Goal: Task Accomplishment & Management: Complete application form

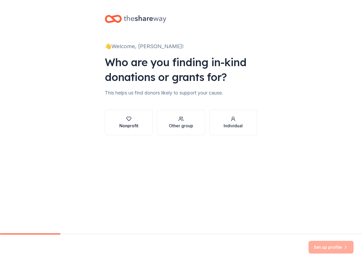
click at [129, 123] on div "Nonprofit" at bounding box center [128, 125] width 19 height 6
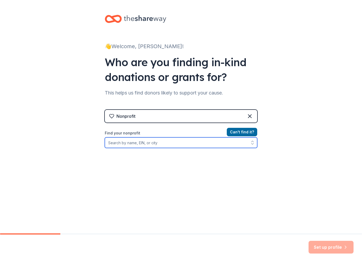
click at [125, 144] on input "Find your nonprofit" at bounding box center [181, 142] width 152 height 11
type input "4KIDS of"
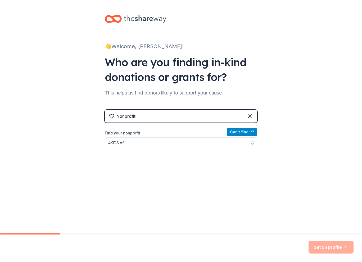
click at [243, 131] on button "Can ' t find it?" at bounding box center [242, 132] width 30 height 8
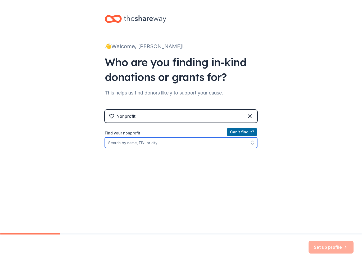
click at [252, 144] on icon "button" at bounding box center [252, 143] width 2 height 1
click at [144, 144] on input "Find your nonprofit" at bounding box center [181, 142] width 152 height 11
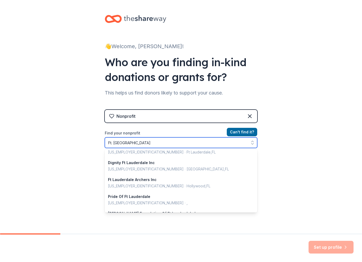
scroll to position [53, 0]
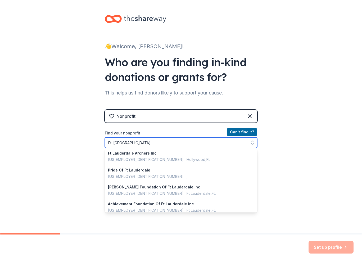
drag, startPoint x: 131, startPoint y: 143, endPoint x: 70, endPoint y: 144, distance: 61.9
click at [70, 144] on div "👋 Welcome, [PERSON_NAME]! Who are you finding in-kind donations or grants for? …" at bounding box center [181, 113] width 362 height 226
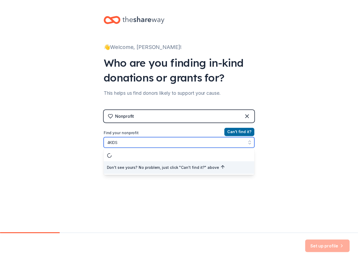
scroll to position [0, 0]
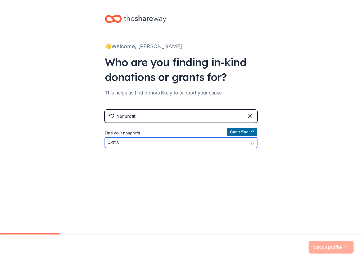
click at [252, 143] on icon "button" at bounding box center [252, 142] width 5 height 5
type input "4KIDS"
click at [250, 143] on icon "button" at bounding box center [252, 142] width 5 height 5
click at [132, 146] on input "4KIDS" at bounding box center [181, 142] width 152 height 11
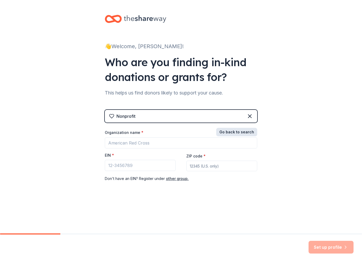
click at [239, 130] on button "Go back to search" at bounding box center [236, 132] width 41 height 8
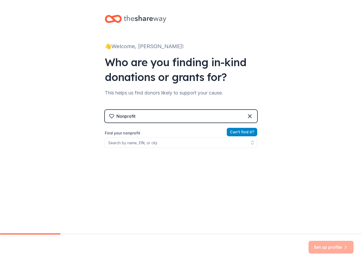
click at [239, 131] on button "Can ' t find it?" at bounding box center [242, 132] width 30 height 8
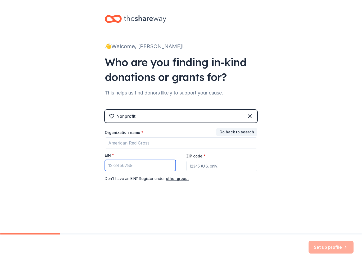
click at [123, 167] on input "EIN *" at bounding box center [140, 165] width 71 height 11
click at [132, 165] on input "EIN *" at bounding box center [140, 165] width 71 height 11
type input "[US_EMPLOYER_IDENTIFICATION_NUMBER]"
type input "33309"
click at [120, 189] on div "Nonprofit Go back to search Organization name * EIN * [US_EMPLOYER_IDENTIFICATI…" at bounding box center [181, 151] width 152 height 82
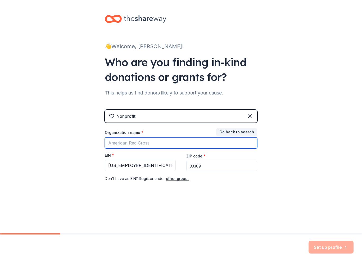
click at [132, 143] on input "Organization name *" at bounding box center [181, 142] width 152 height 11
type input "4KIDS of [GEOGRAPHIC_DATA][US_STATE], Inc."
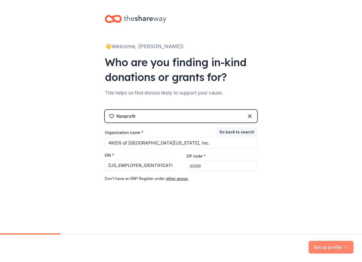
click at [334, 248] on button "Set up profile" at bounding box center [330, 247] width 45 height 13
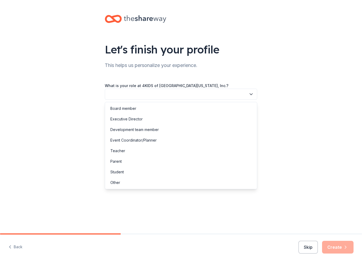
click at [121, 94] on button "button" at bounding box center [181, 94] width 152 height 11
click at [122, 182] on div "Other" at bounding box center [181, 182] width 150 height 11
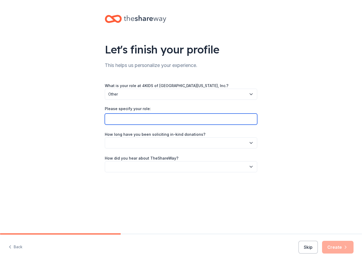
click at [127, 116] on input "Please specify your role:" at bounding box center [181, 118] width 152 height 11
type input "Grant Writer"
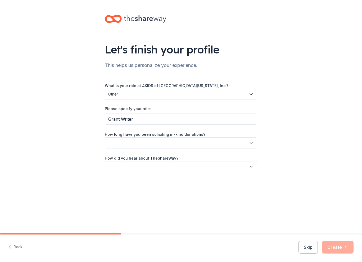
click at [128, 140] on button "button" at bounding box center [181, 142] width 152 height 11
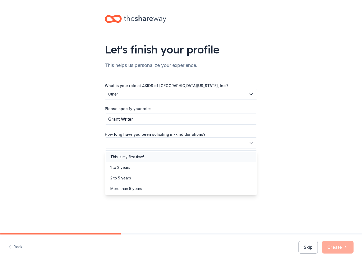
click at [128, 156] on div "This is my first time!" at bounding box center [127, 157] width 34 height 6
click at [133, 142] on span "This is my first time!" at bounding box center [177, 143] width 138 height 6
click at [85, 156] on div "Let's finish your profile This helps us personalize your experience. What is yo…" at bounding box center [181, 98] width 362 height 197
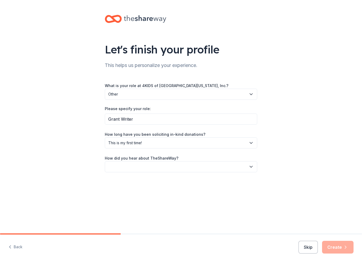
click at [121, 166] on button "button" at bounding box center [181, 166] width 152 height 11
click at [126, 181] on div "Friend or colleague" at bounding box center [127, 180] width 34 height 6
click at [342, 249] on button "Create" at bounding box center [337, 247] width 31 height 13
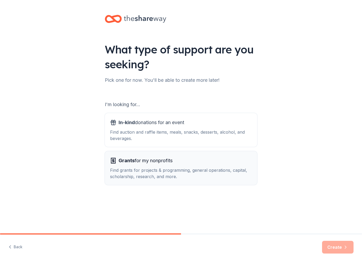
click at [157, 172] on div "Find grants for projects & programming, general operations, capital, scholarshi…" at bounding box center [181, 173] width 142 height 13
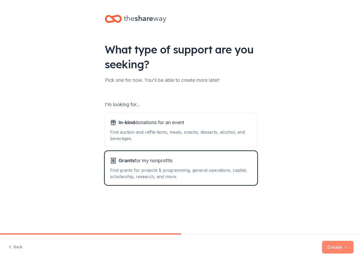
click at [339, 251] on button "Create" at bounding box center [337, 247] width 31 height 13
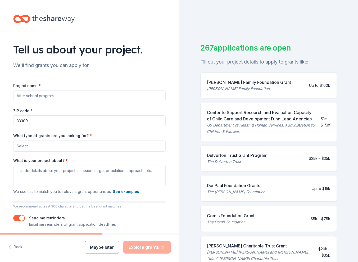
click at [66, 96] on input "Project name *" at bounding box center [89, 95] width 152 height 11
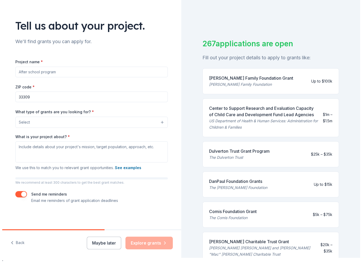
scroll to position [6, 0]
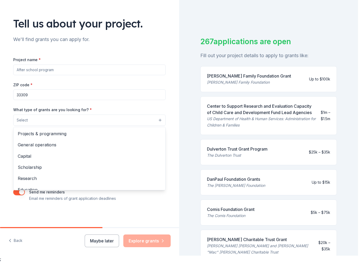
click at [54, 119] on button "Select" at bounding box center [89, 119] width 152 height 11
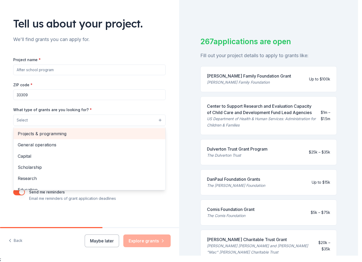
click at [46, 132] on span "Projects & programming" at bounding box center [89, 133] width 143 height 7
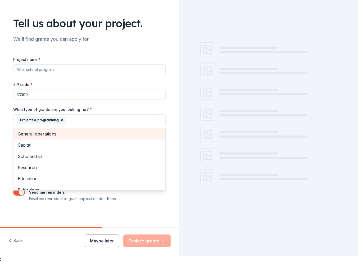
click at [42, 135] on span "General operations" at bounding box center [89, 133] width 143 height 7
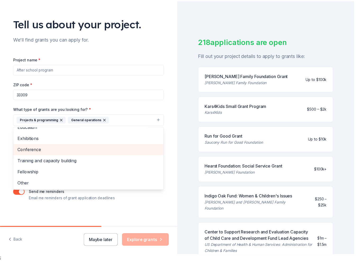
scroll to position [20, 0]
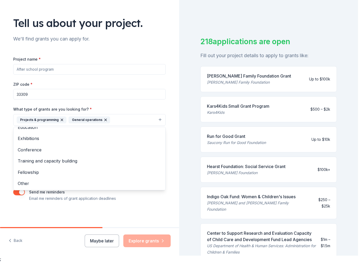
click at [53, 68] on div "Project name * ZIP code * 33309 What type of grants are you looking for? * Proj…" at bounding box center [89, 129] width 152 height 146
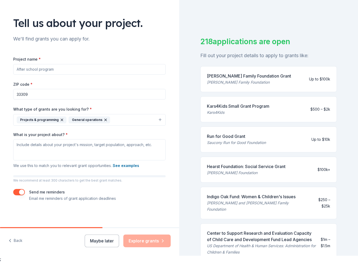
click at [52, 70] on input "Project name *" at bounding box center [89, 69] width 152 height 11
type input "[PERSON_NAME] Care, Therapy, Independant Living"
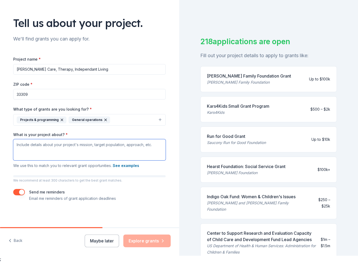
click at [46, 142] on textarea "What is your project about? *" at bounding box center [89, 149] width 152 height 21
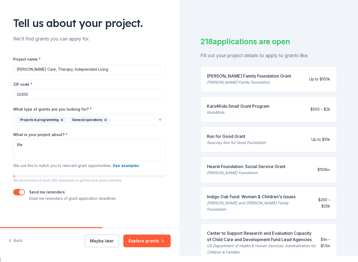
click at [20, 195] on div "Send me reminders Email me reminders of grant application deadlines" at bounding box center [89, 195] width 152 height 13
click at [19, 192] on button "button" at bounding box center [19, 192] width 12 height 6
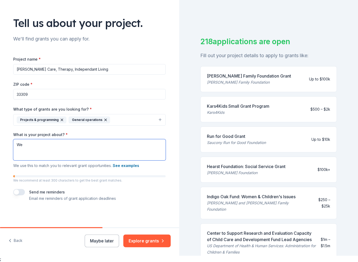
click at [22, 144] on textarea "We" at bounding box center [89, 149] width 152 height 21
type textarea "W"
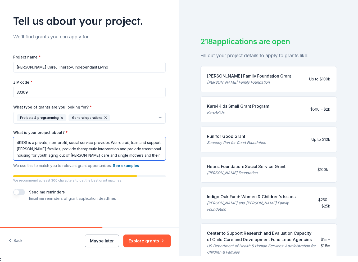
scroll to position [22, 0]
type textarea "4KIDS is a private, non-profit, social service provider. We recruit, train and …"
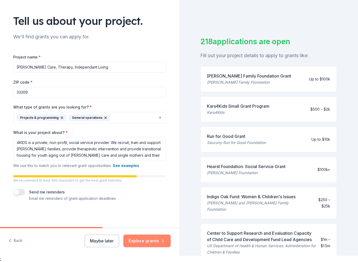
click at [150, 237] on button "Explore grants" at bounding box center [146, 240] width 47 height 13
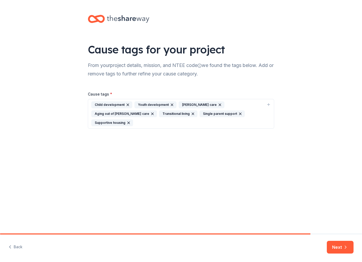
click at [190, 104] on div "[PERSON_NAME] care" at bounding box center [201, 104] width 46 height 7
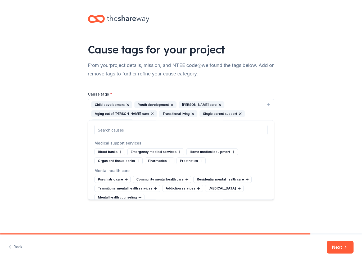
scroll to position [740, 0]
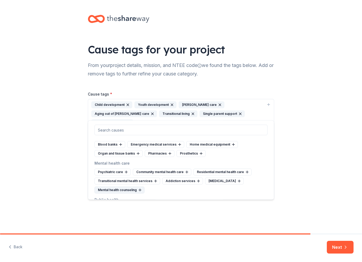
click at [137, 186] on div "Mental health counseling" at bounding box center [119, 189] width 50 height 7
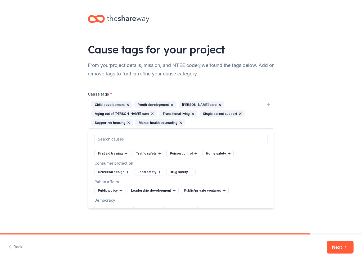
scroll to position [1454, 0]
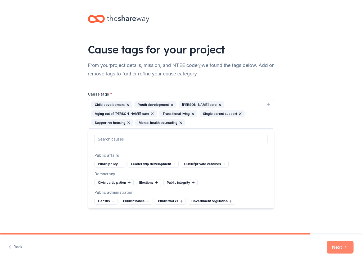
click at [340, 246] on button "Next" at bounding box center [339, 247] width 27 height 13
